Goal: Transaction & Acquisition: Purchase product/service

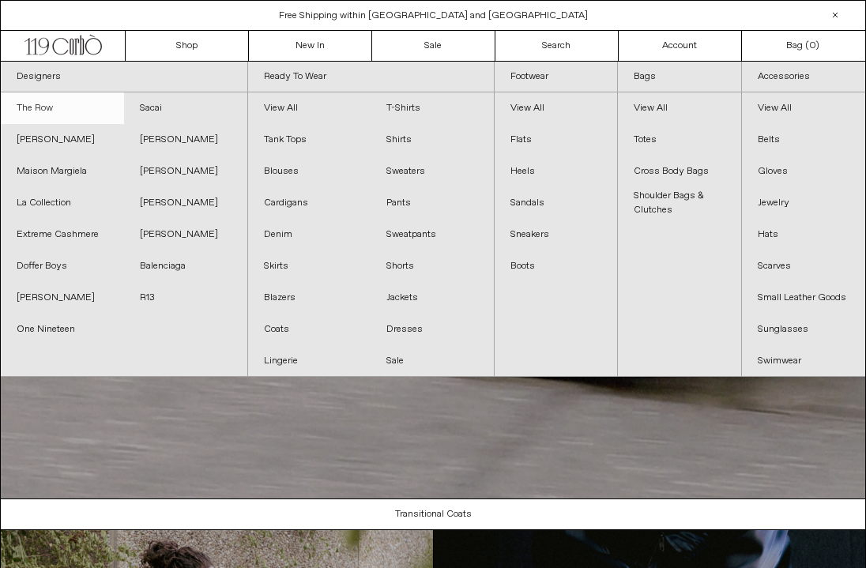
click at [49, 110] on link "The Row" at bounding box center [62, 108] width 123 height 32
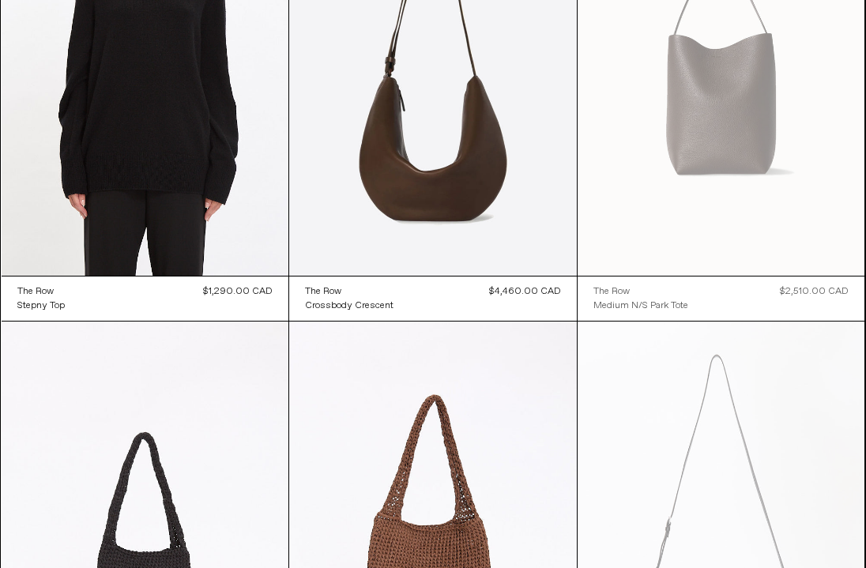
scroll to position [4497, 0]
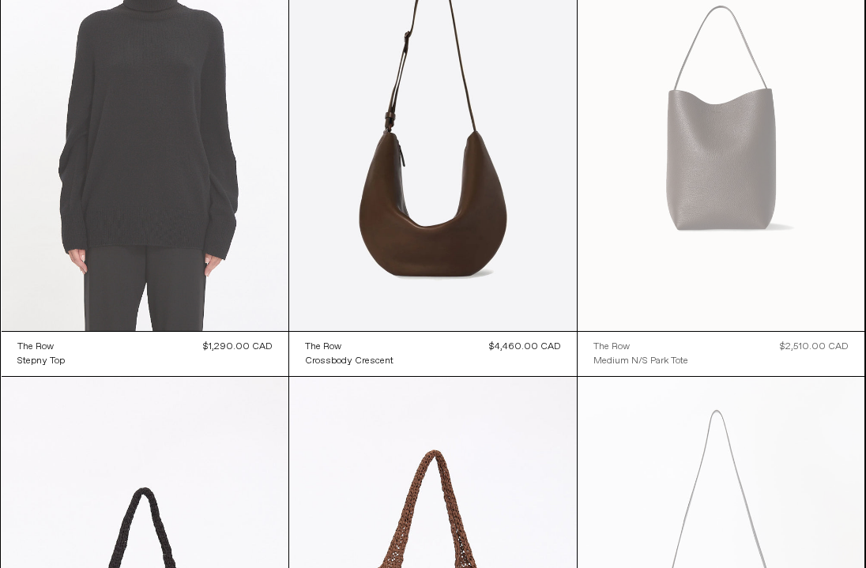
click at [179, 245] on at bounding box center [146, 115] width 288 height 430
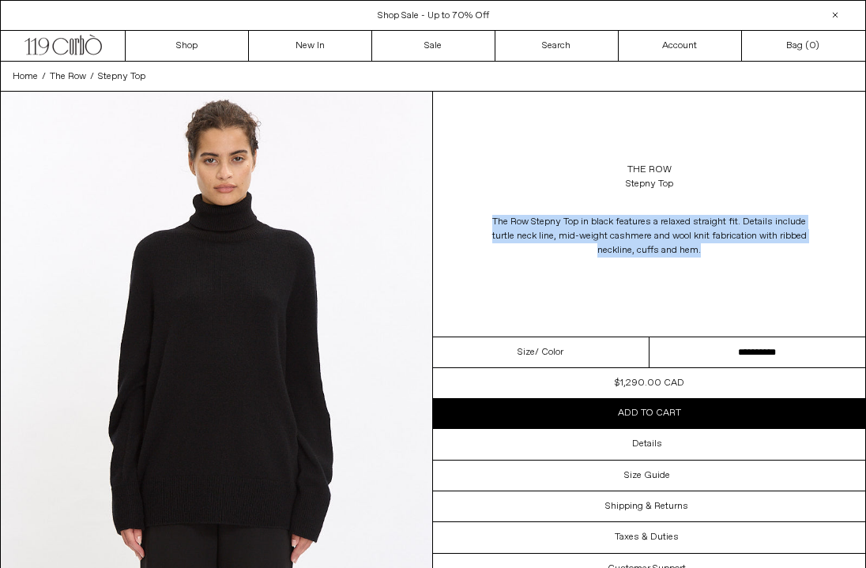
drag, startPoint x: 493, startPoint y: 218, endPoint x: 770, endPoint y: 252, distance: 279.3
click at [770, 252] on p "The Row Stepny Top in black features a relaxed straight fit. Details include tu…" at bounding box center [649, 236] width 316 height 58
copy span "The Row Stepny Top in black features a relaxed straight fit. Details include tu…"
